Goal: Transaction & Acquisition: Obtain resource

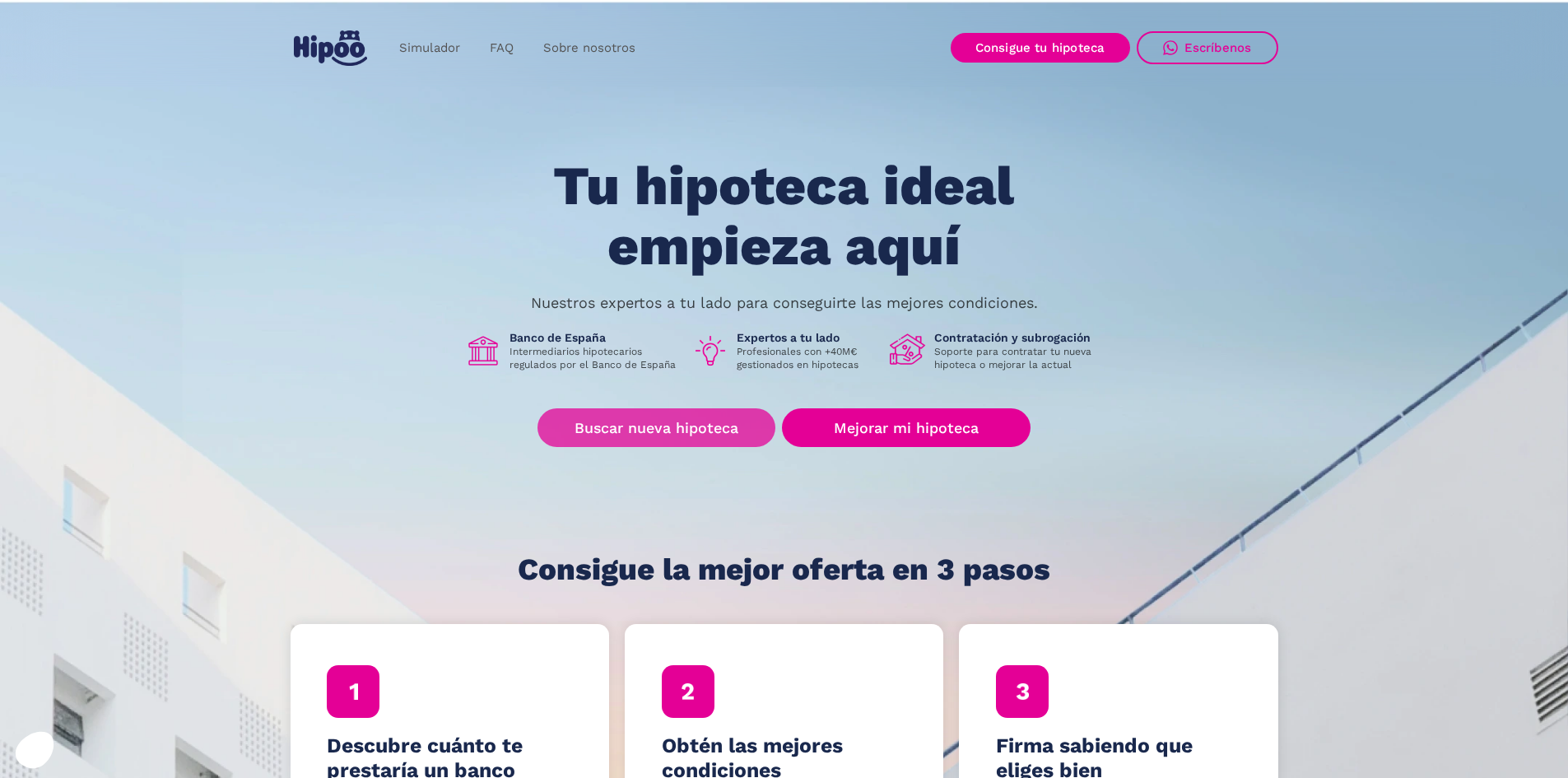
click at [712, 416] on link "Buscar nueva hipoteca" at bounding box center [655, 428] width 238 height 39
